Goal: Task Accomplishment & Management: Complete application form

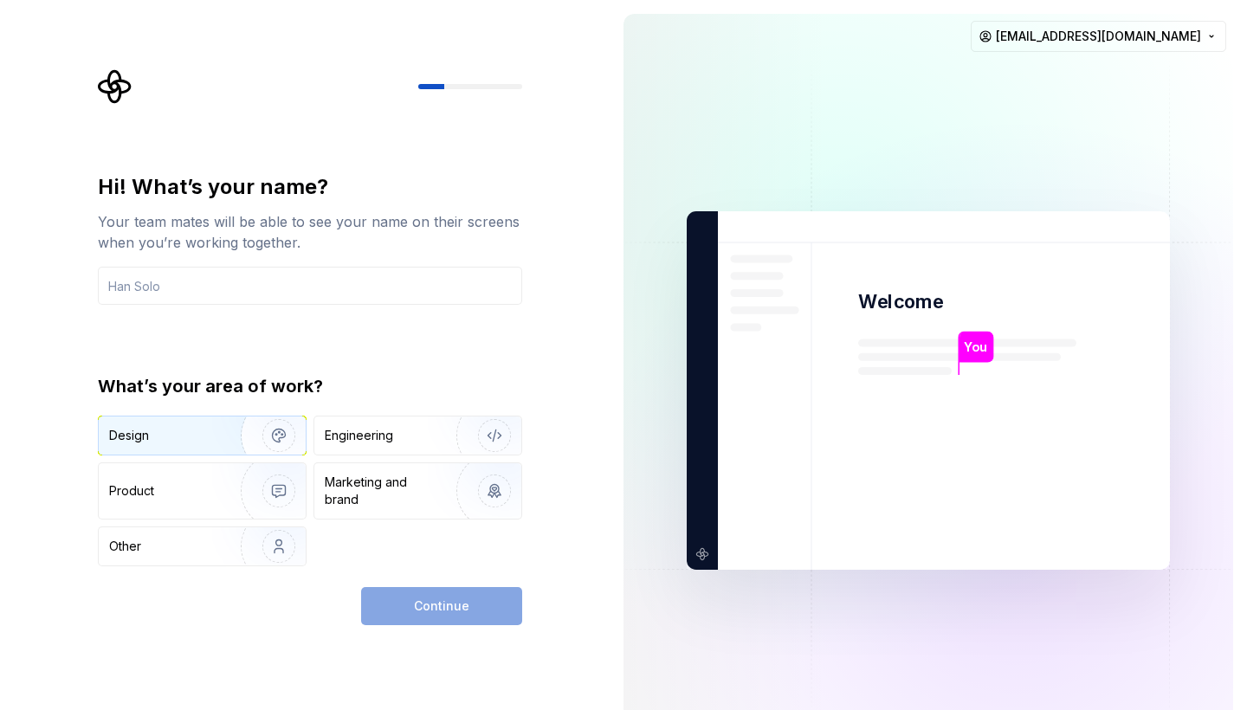
click at [243, 443] on img "button" at bounding box center [267, 435] width 111 height 116
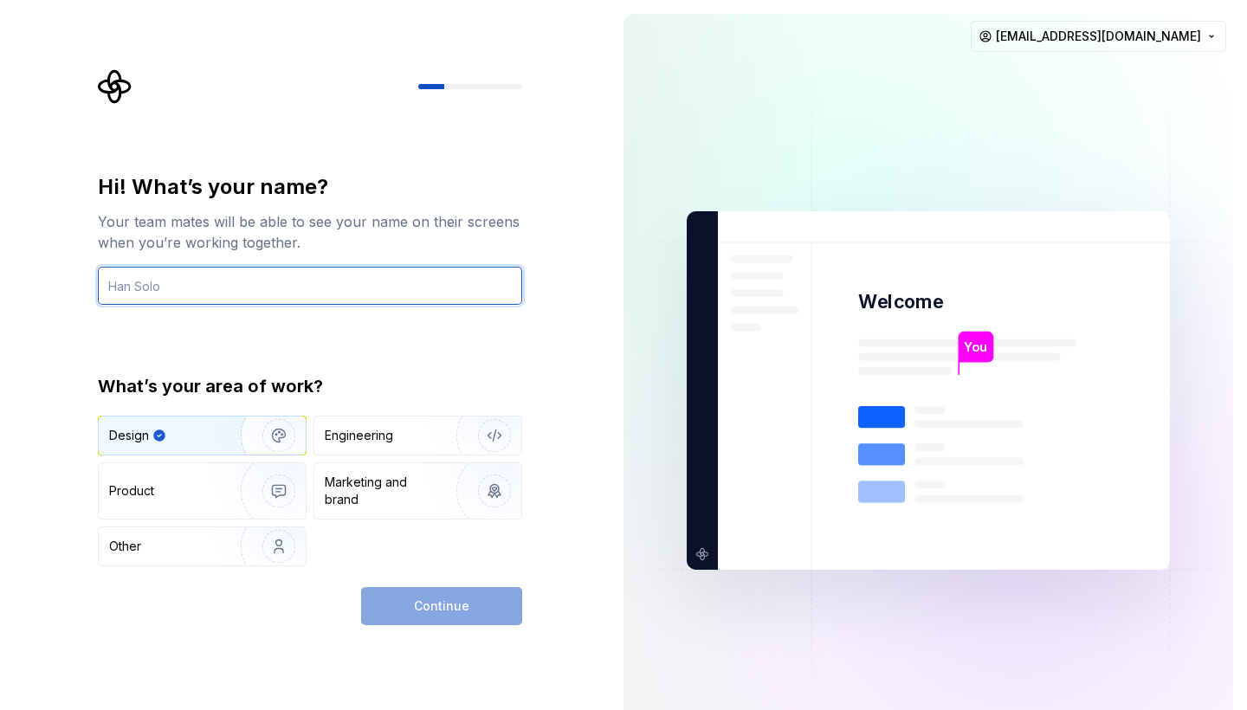
click at [254, 274] on input "text" at bounding box center [310, 286] width 424 height 38
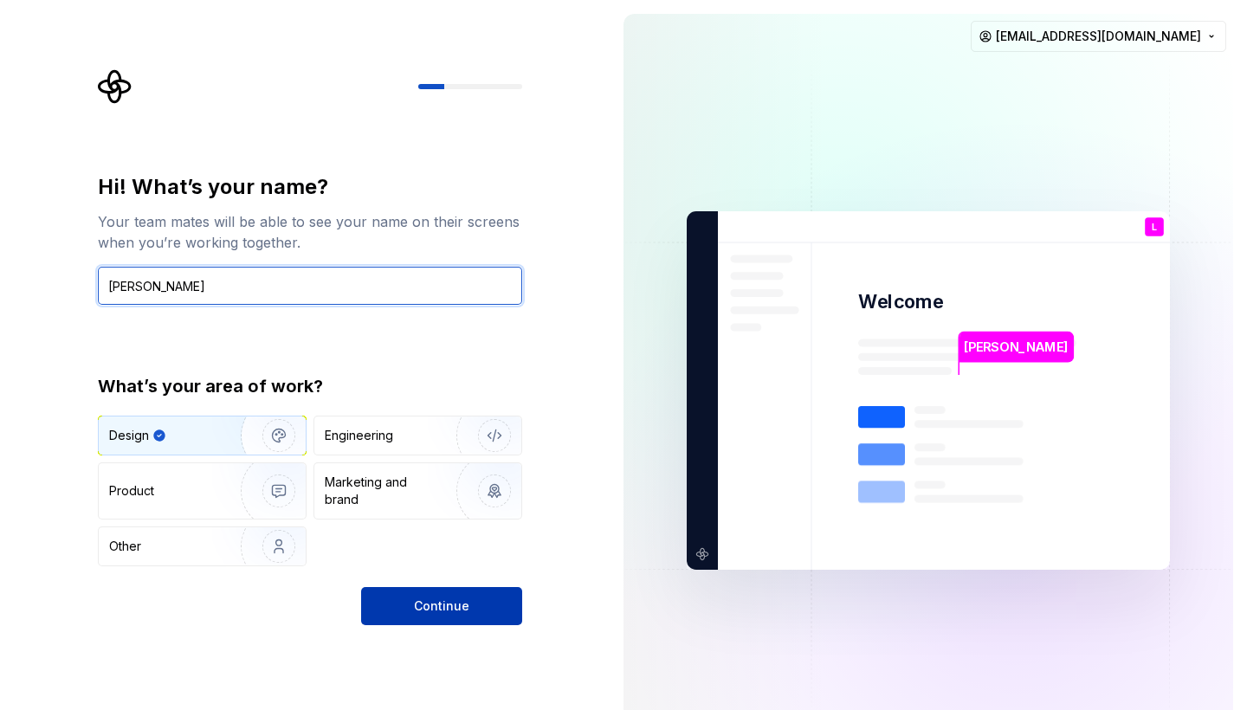
type input "[PERSON_NAME]"
click at [456, 590] on button "Continue" at bounding box center [441, 606] width 161 height 38
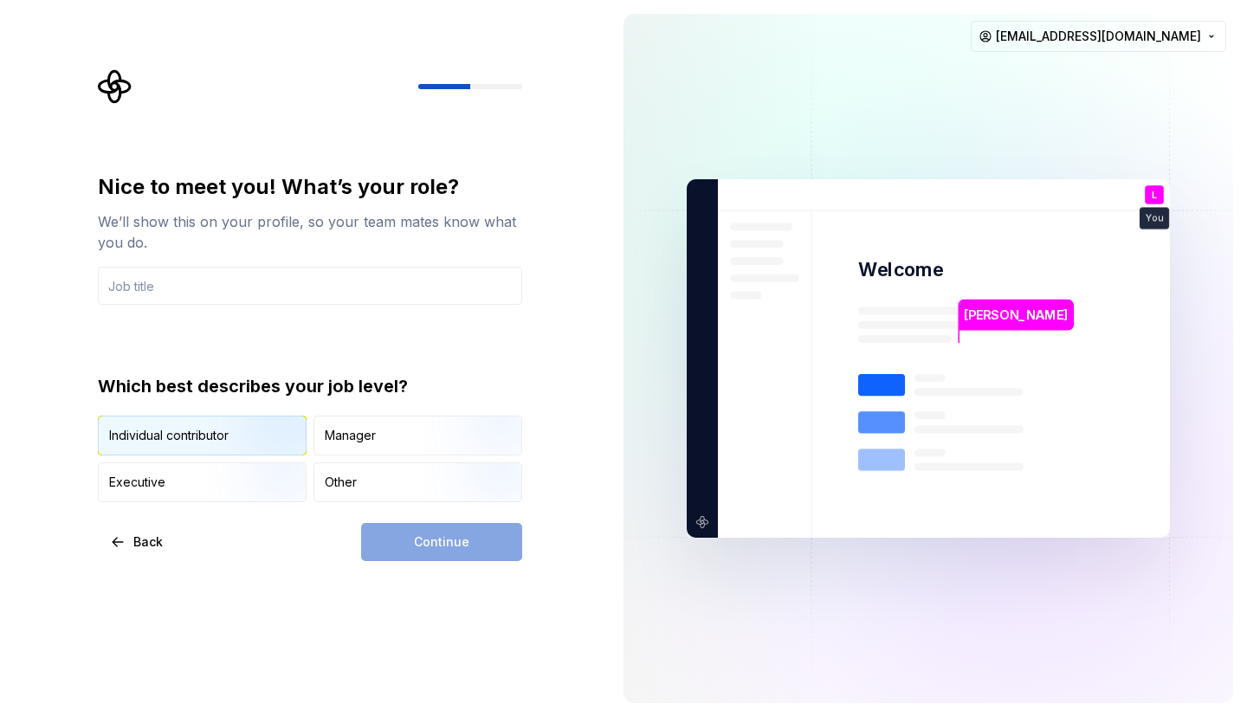
click at [265, 435] on img "button" at bounding box center [264, 457] width 111 height 116
click at [230, 285] on input "text" at bounding box center [310, 286] width 424 height 38
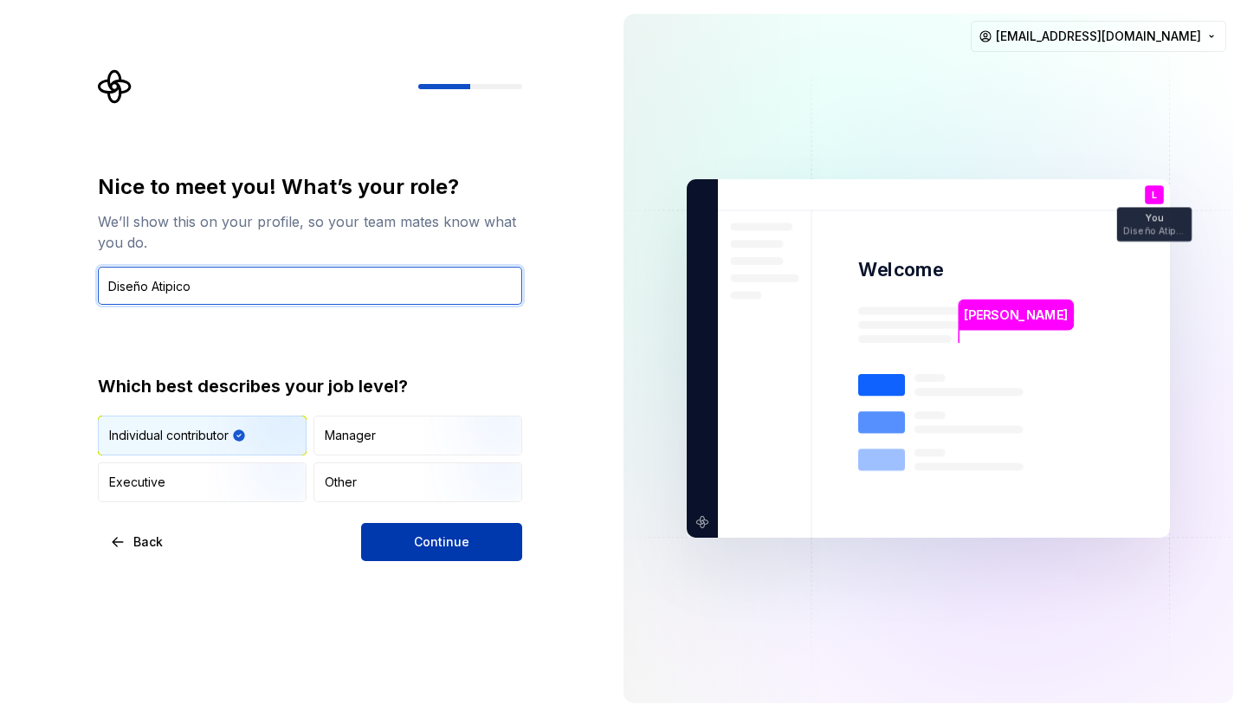
type input "Diseño Atipico"
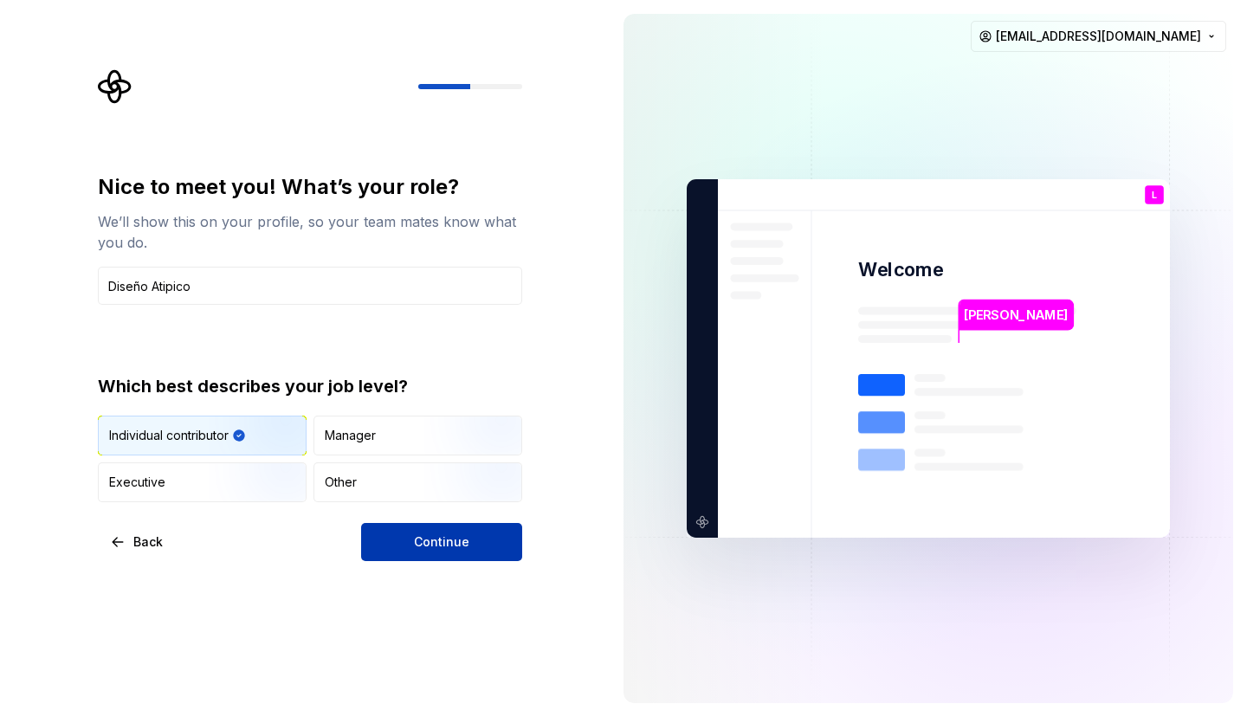
click at [446, 557] on button "Continue" at bounding box center [441, 542] width 161 height 38
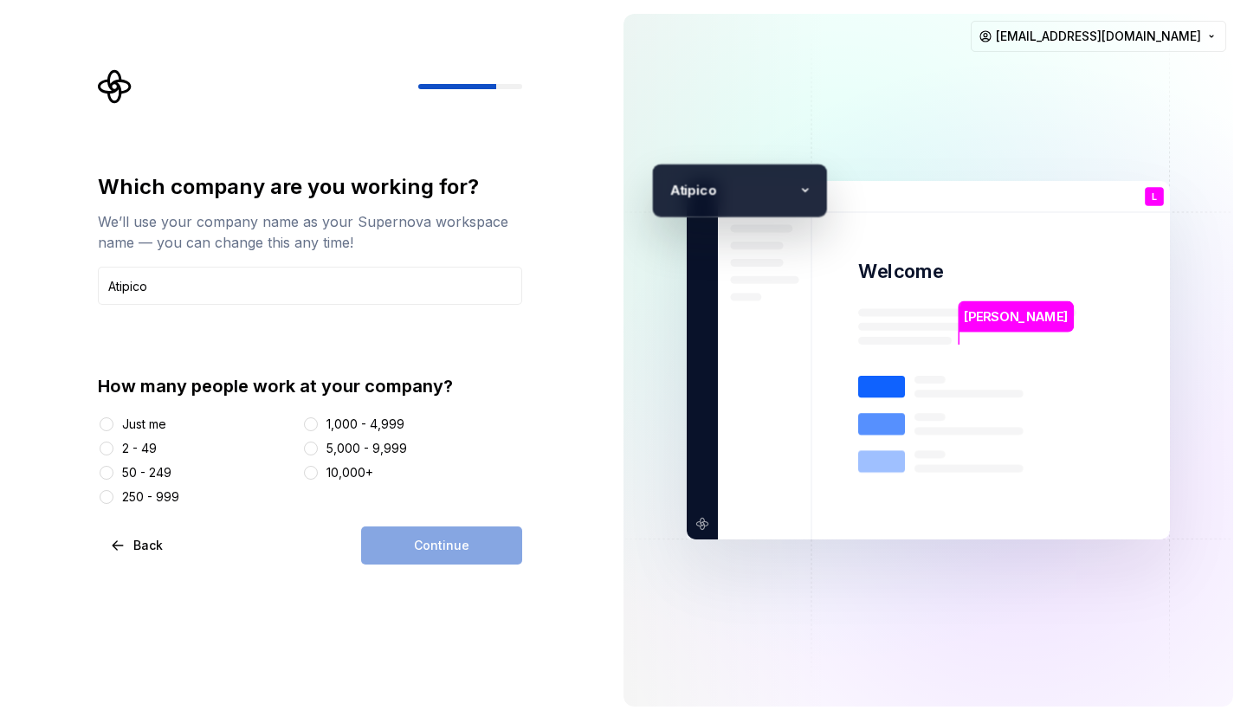
type input "Atipico"
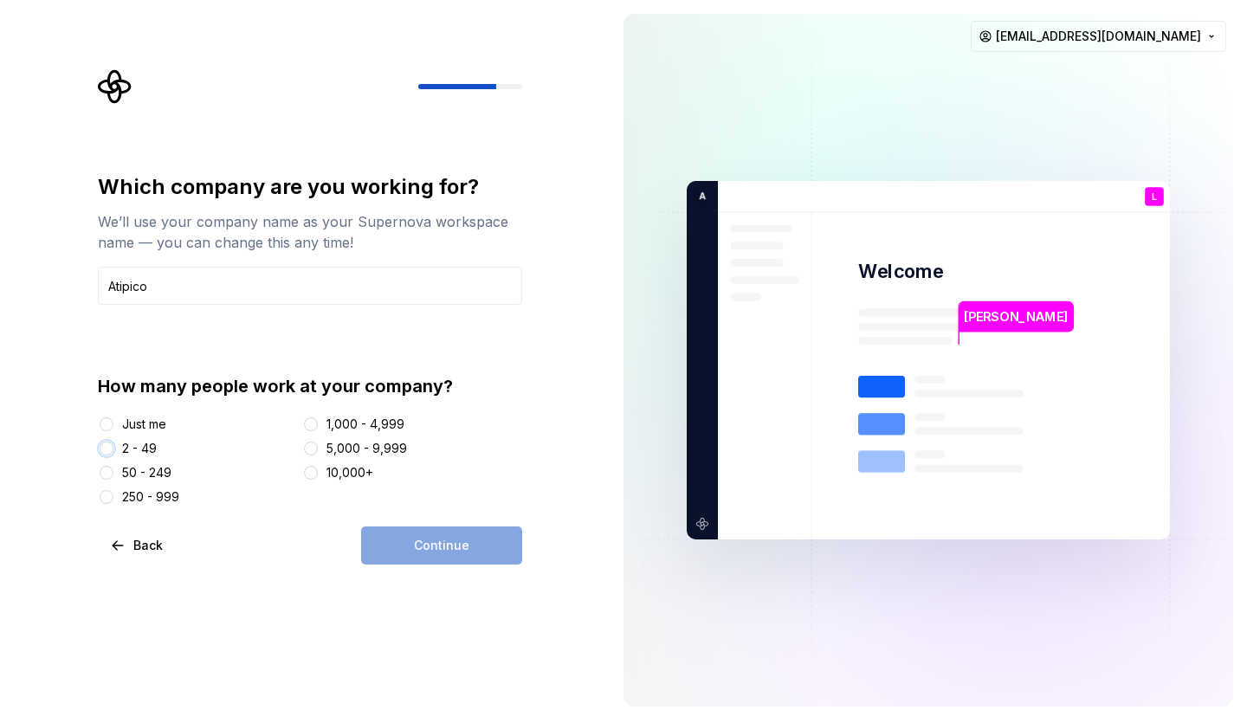
click at [111, 444] on button "2 - 49" at bounding box center [107, 448] width 14 height 14
click at [501, 540] on button "Continue" at bounding box center [441, 545] width 161 height 38
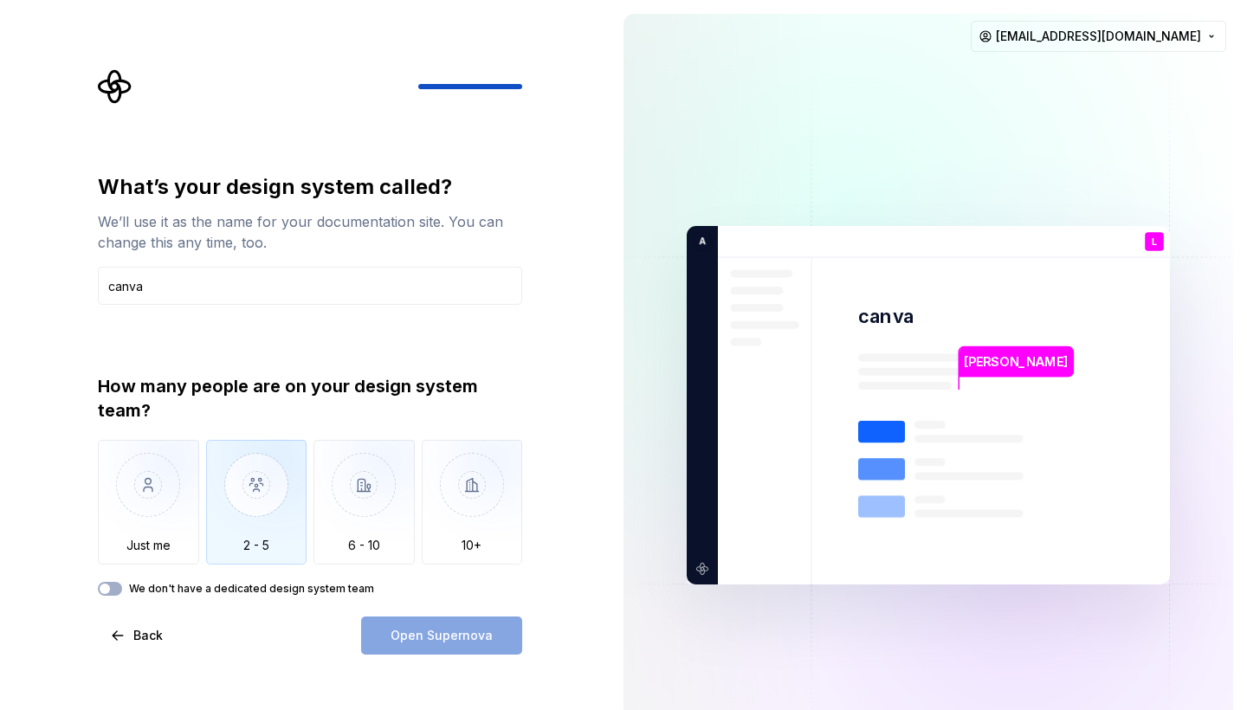
type input "canva"
click at [239, 501] on img "button" at bounding box center [256, 498] width 101 height 116
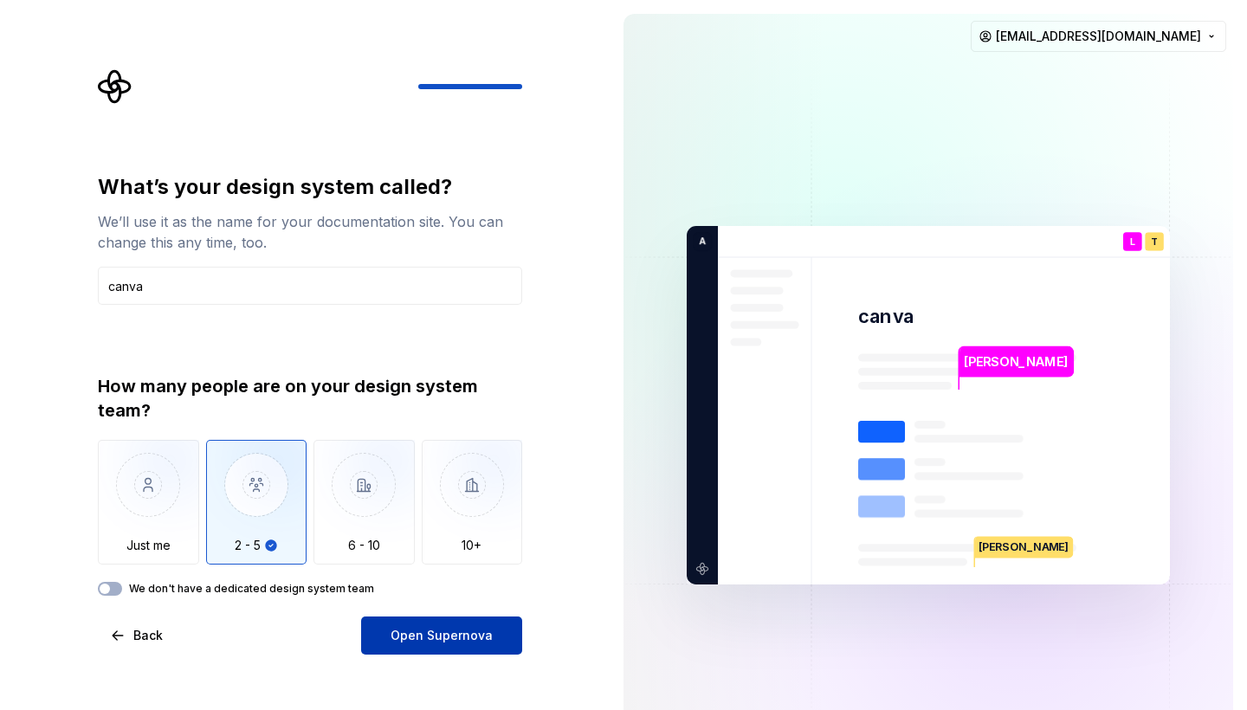
click at [441, 647] on button "Open Supernova" at bounding box center [441, 635] width 161 height 38
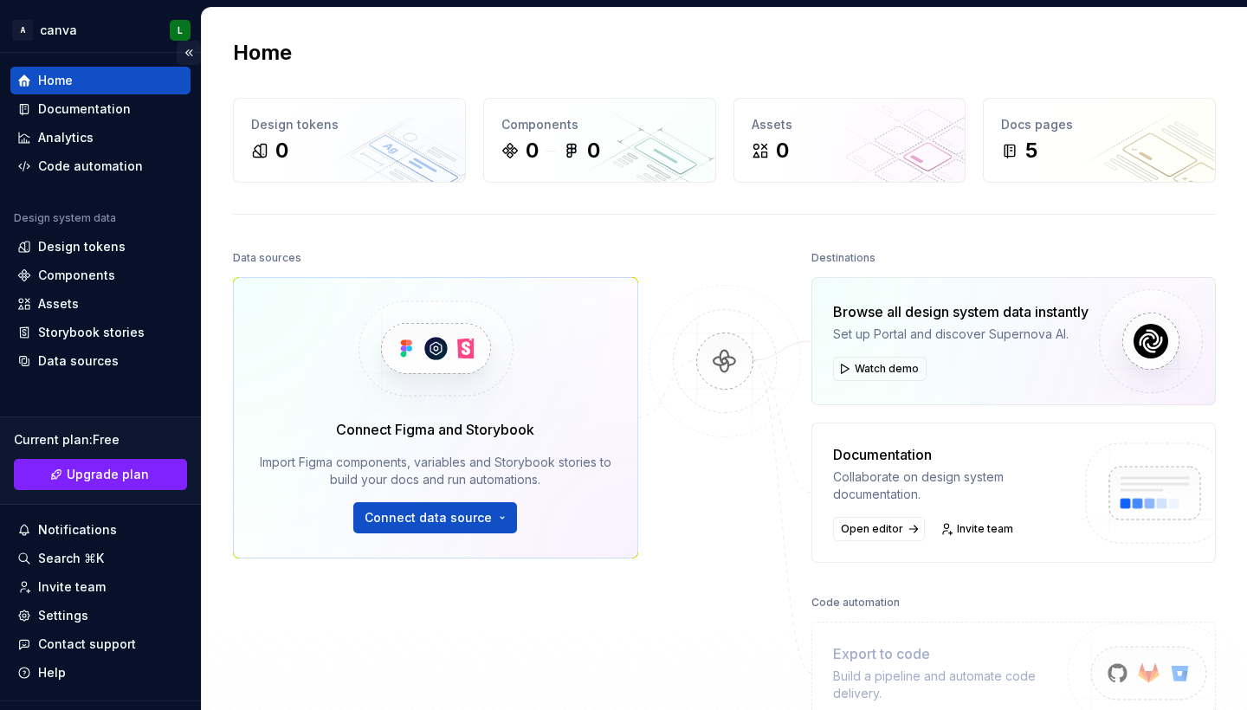
click at [192, 54] on button "Collapse sidebar" at bounding box center [189, 53] width 24 height 24
